Goal: Transaction & Acquisition: Purchase product/service

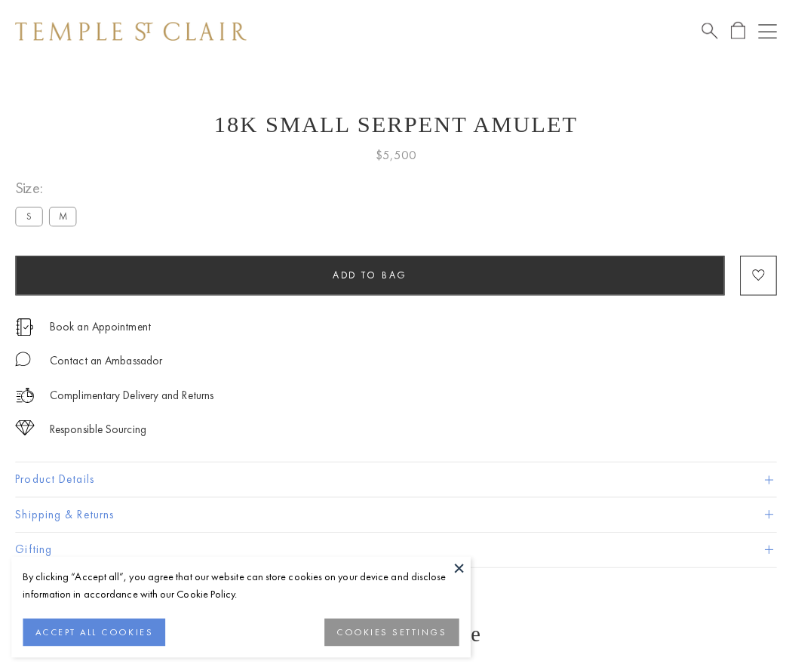
scroll to position [1, 0]
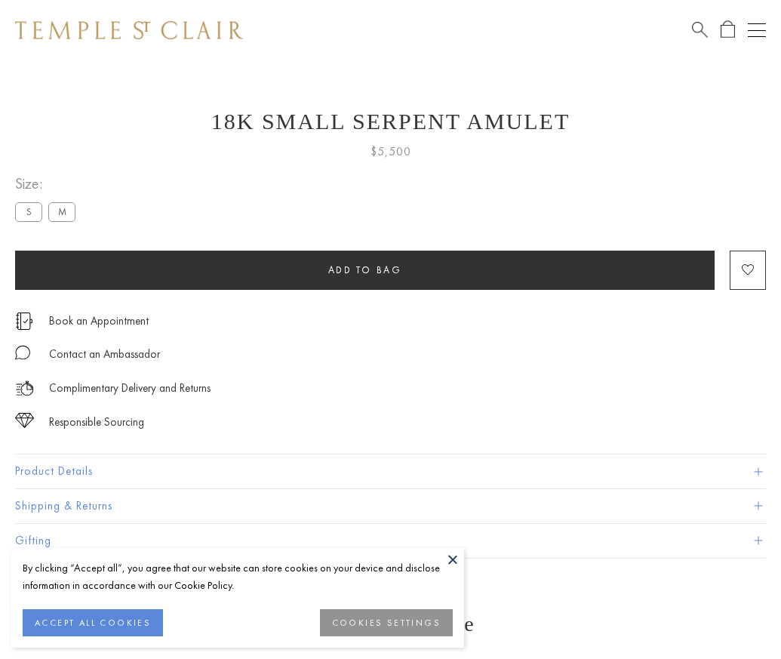
click at [365, 269] on span "Add to bag" at bounding box center [365, 269] width 74 height 13
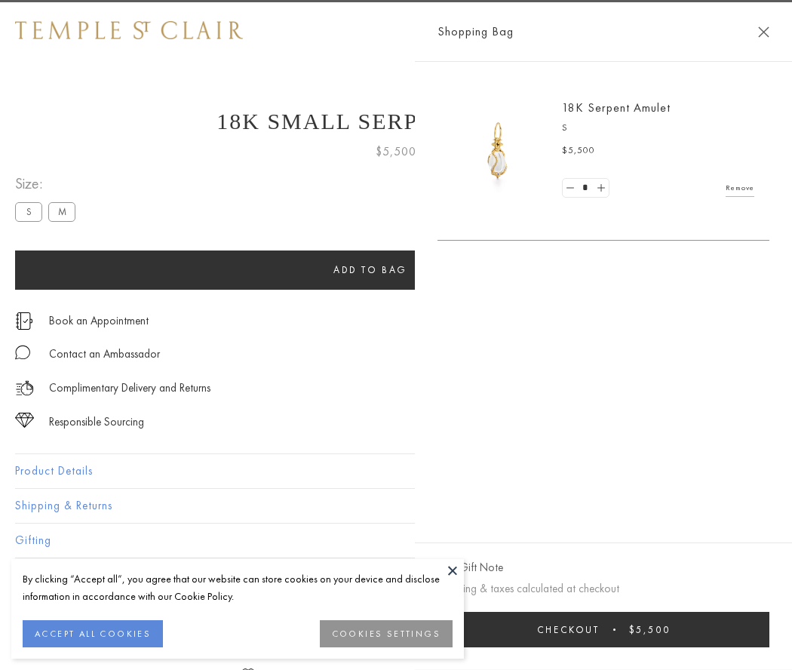
click at [770, 629] on button "Checkout $5,500" at bounding box center [604, 629] width 332 height 35
